Goal: Task Accomplishment & Management: Use online tool/utility

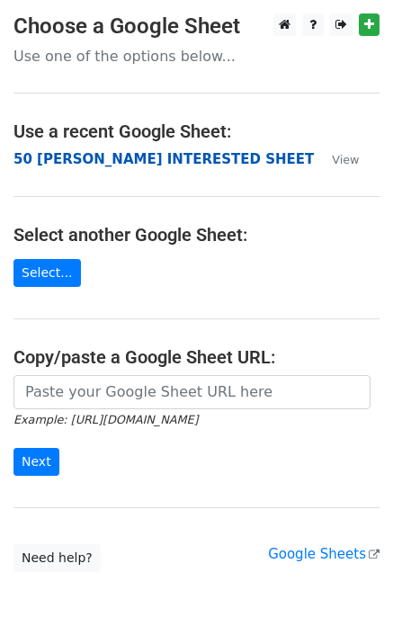
click at [76, 160] on strong "50 [PERSON_NAME] INTERESTED SHEET" at bounding box center [163, 159] width 300 height 16
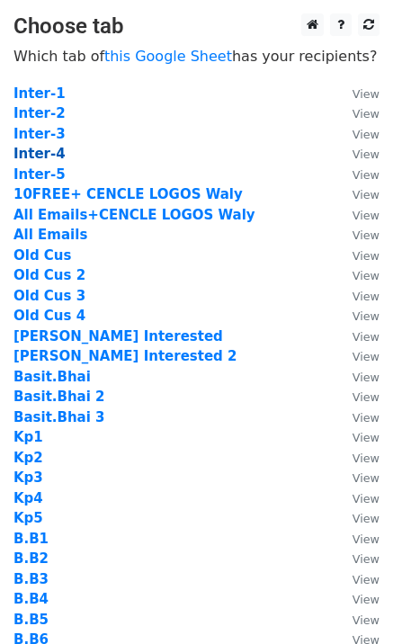
click at [43, 155] on strong "Inter-4" at bounding box center [39, 154] width 52 height 16
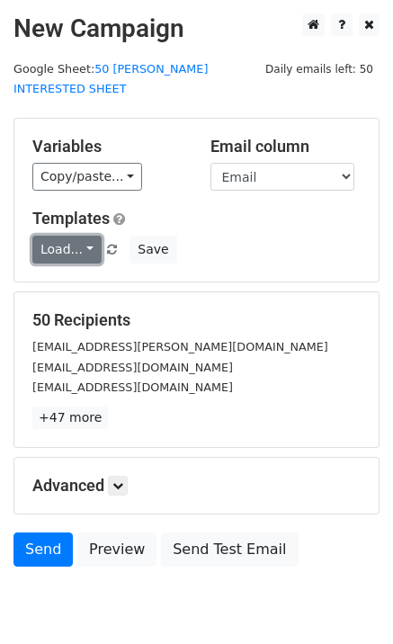
click at [70, 235] on link "Load..." at bounding box center [66, 249] width 69 height 28
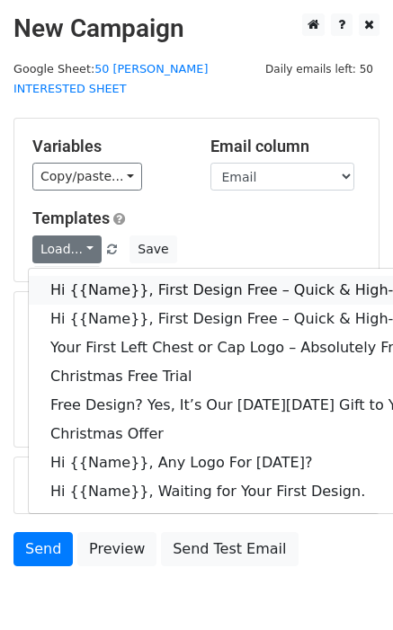
click at [123, 276] on link "Hi {{Name}}, First Design Free – Quick & High-Quality Digitizing!" at bounding box center [287, 290] width 516 height 29
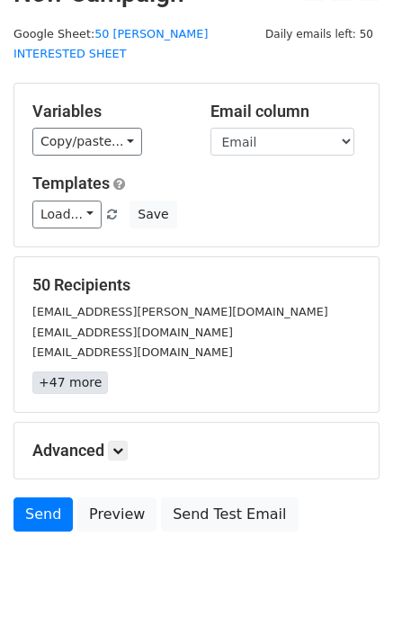
scroll to position [55, 0]
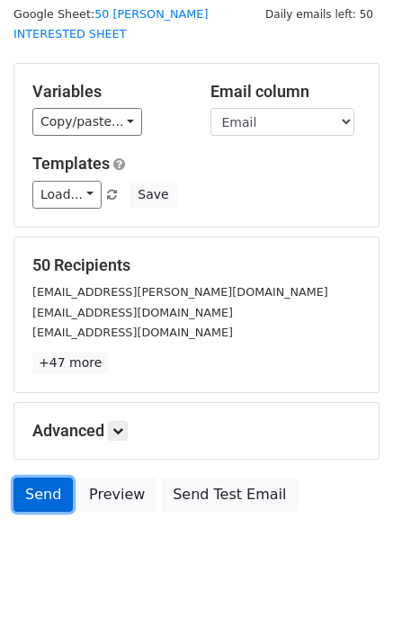
click at [48, 482] on link "Send" at bounding box center [42, 494] width 59 height 34
